Goal: Navigation & Orientation: Find specific page/section

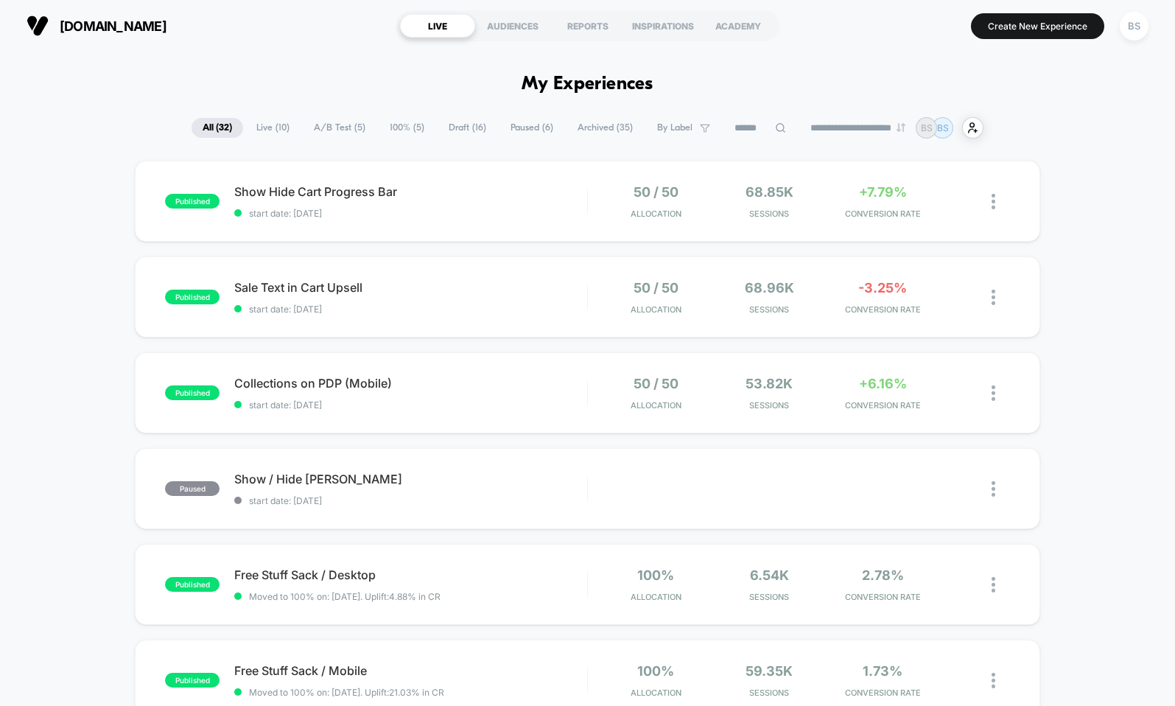
scroll to position [7, 0]
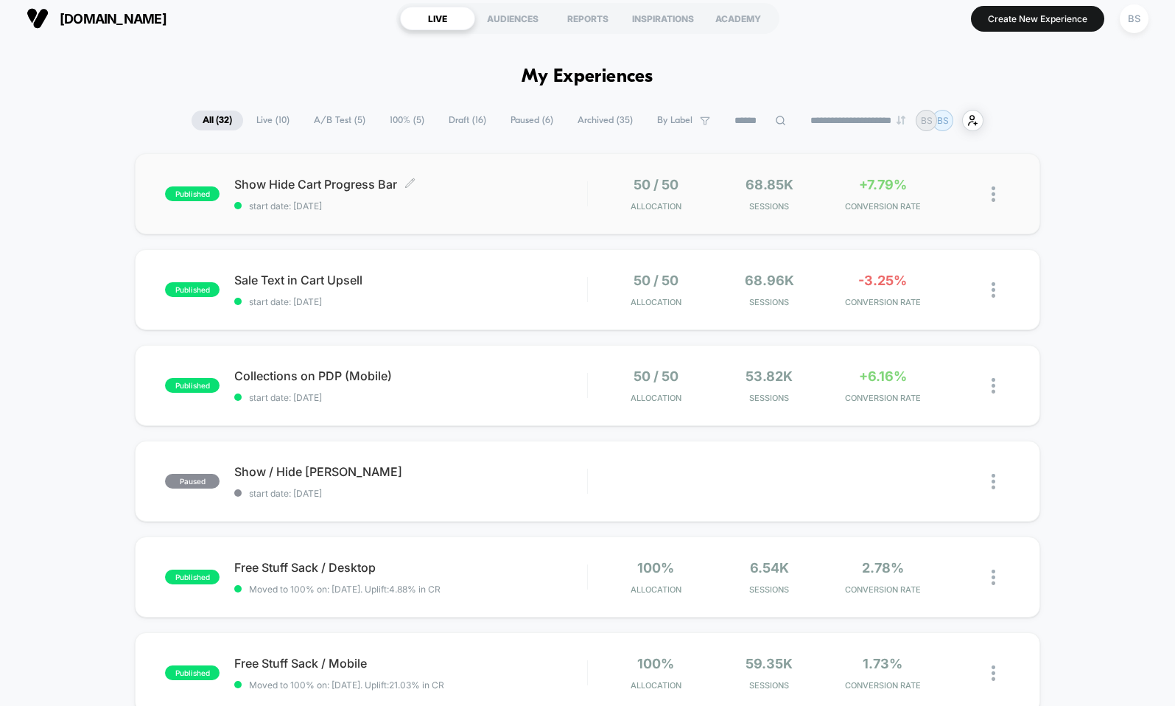
click at [457, 186] on span "Show Hide Cart Progress Bar Click to edit experience details" at bounding box center [410, 184] width 352 height 15
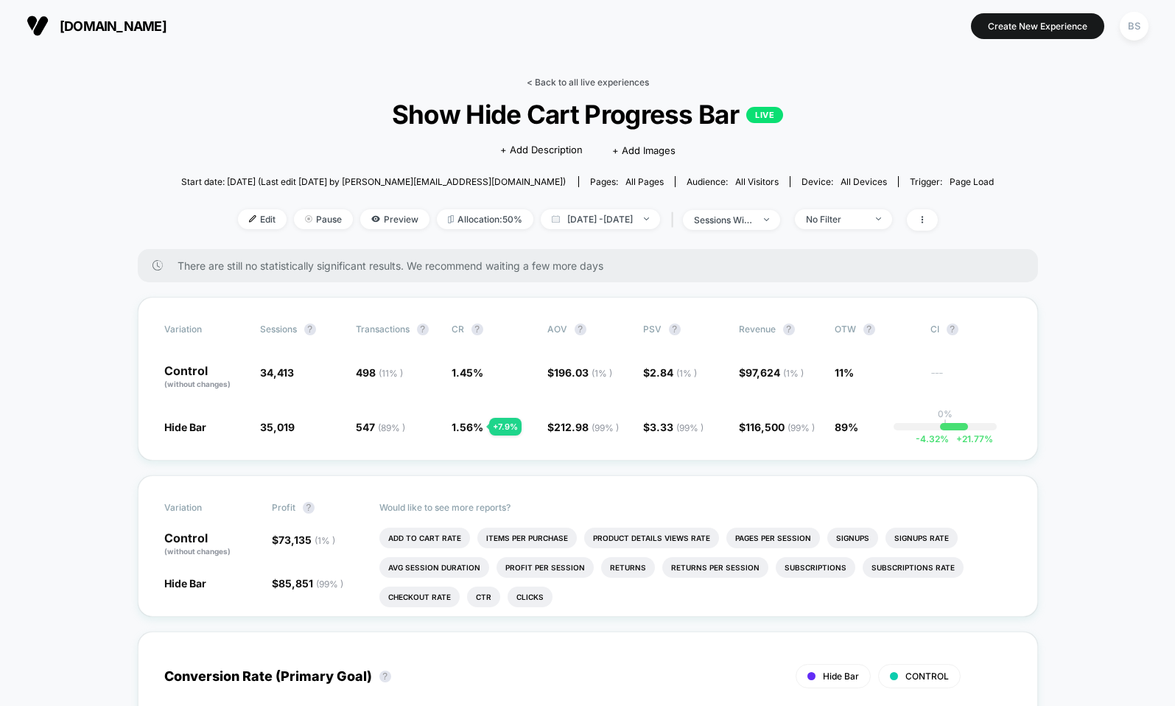
click at [570, 80] on link "< Back to all live experiences" at bounding box center [588, 82] width 122 height 11
